Goal: Transaction & Acquisition: Purchase product/service

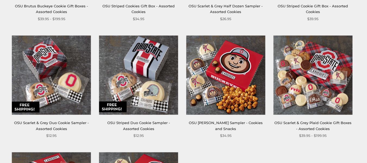
scroll to position [201, 0]
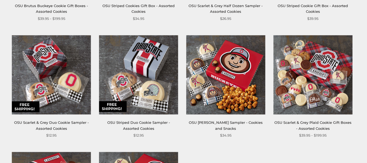
click at [142, 85] on img at bounding box center [138, 74] width 79 height 79
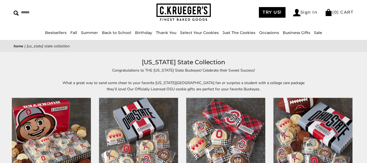
scroll to position [21, 0]
click at [45, 31] on link "Bestsellers" at bounding box center [55, 32] width 21 height 5
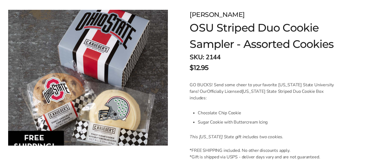
scroll to position [76, 0]
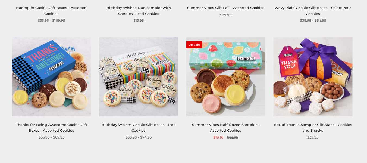
scroll to position [664, 0]
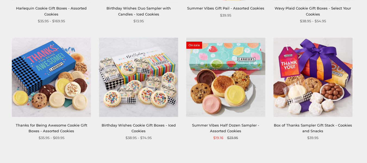
click at [139, 96] on img at bounding box center [138, 77] width 79 height 79
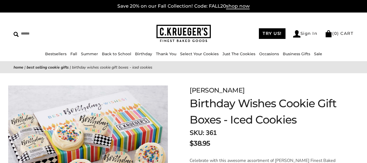
scroll to position [0, 0]
